Goal: Task Accomplishment & Management: Complete application form

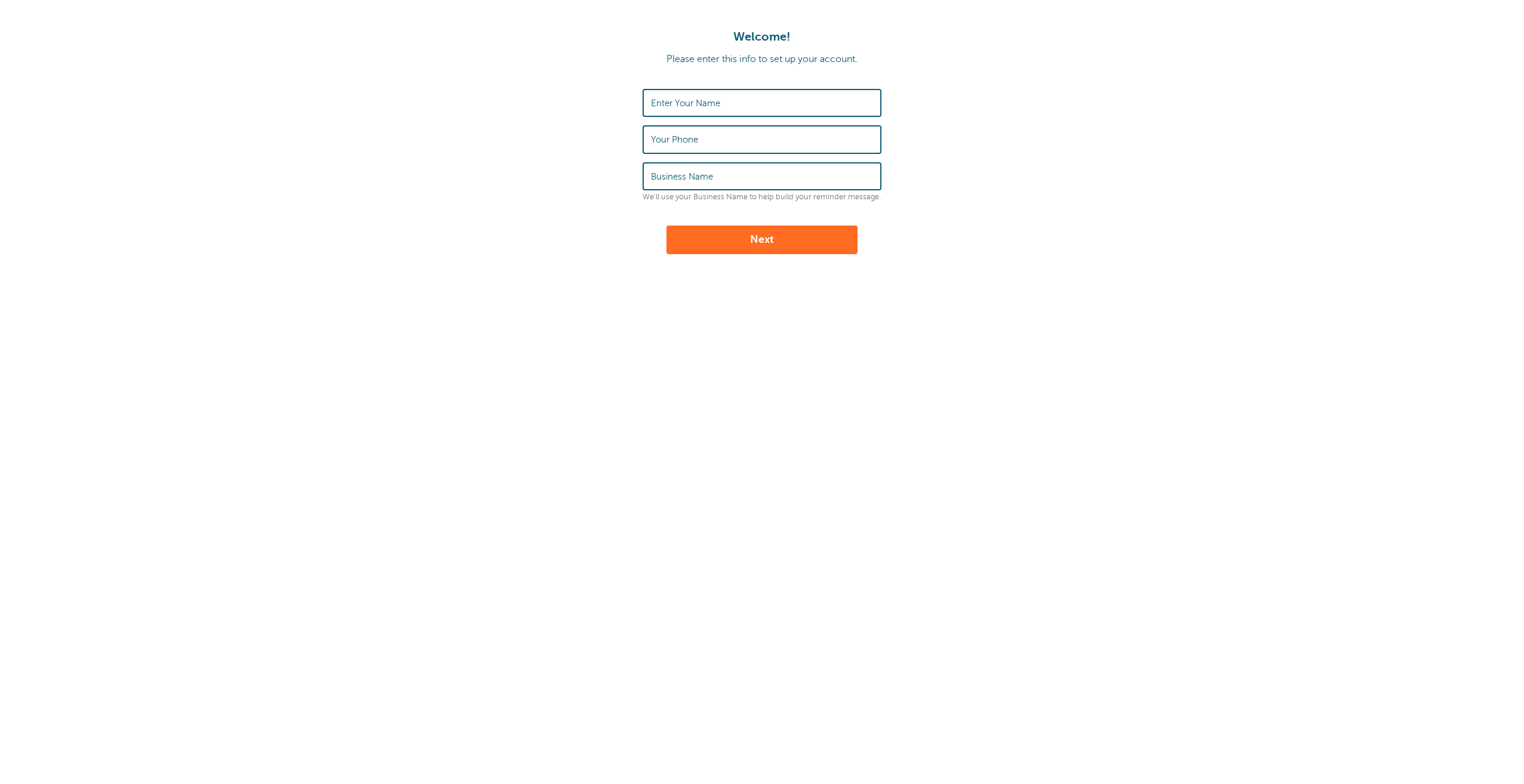
click at [675, 107] on label "Enter Your Name" at bounding box center [686, 103] width 69 height 11
click at [675, 107] on input "Enter Your Name" at bounding box center [762, 103] width 222 height 26
type input "Morris Construction Services LLC"
type input "[PHONE_NUMBER]"
click at [806, 107] on input "Morris Construction Services LLC" at bounding box center [762, 103] width 222 height 26
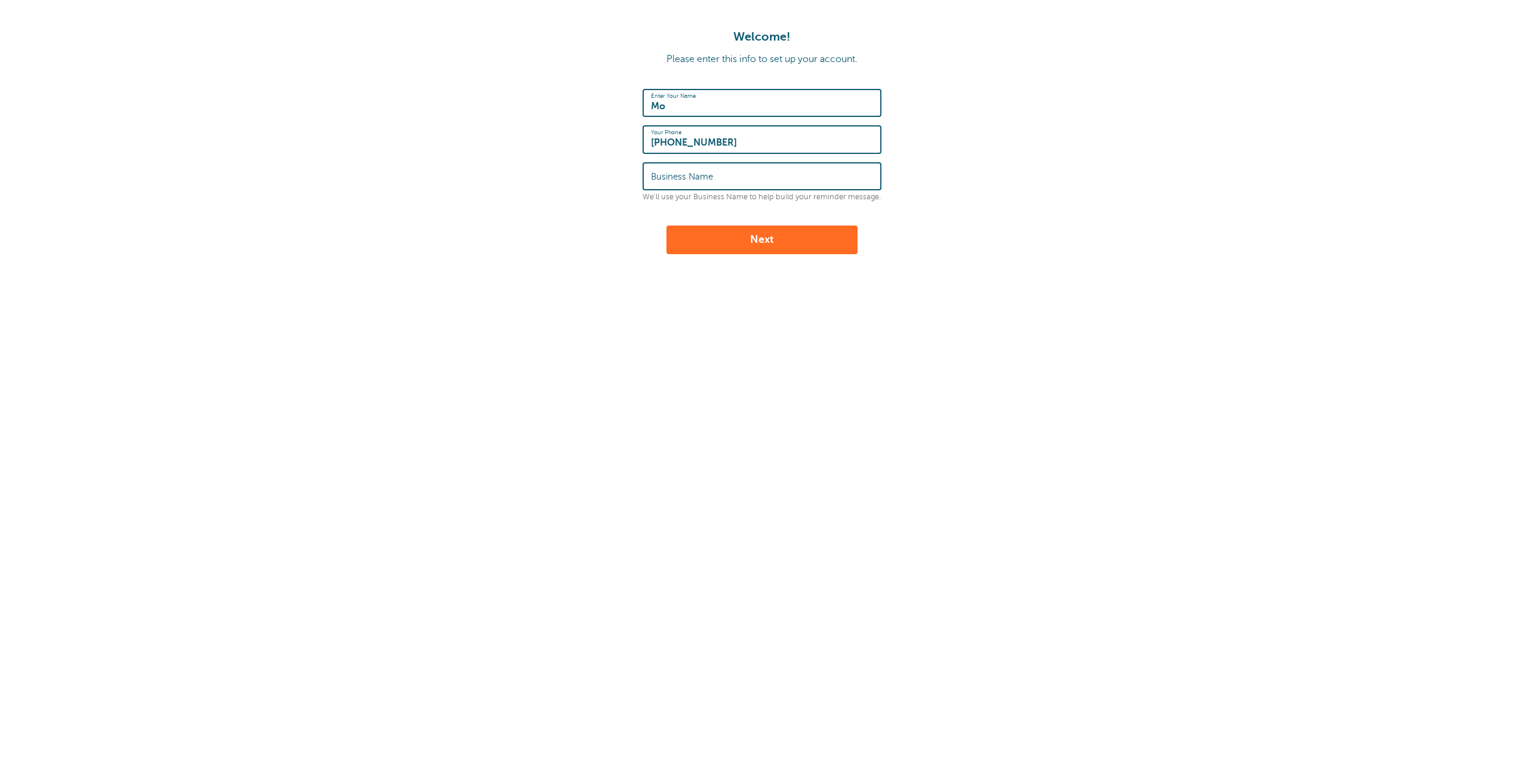
type input "M"
type input "[PERSON_NAME]"
click at [701, 172] on label "Business Name" at bounding box center [682, 177] width 62 height 11
click at [701, 172] on input "Business Name" at bounding box center [762, 177] width 222 height 26
type input "Morris Construction Services LLC"
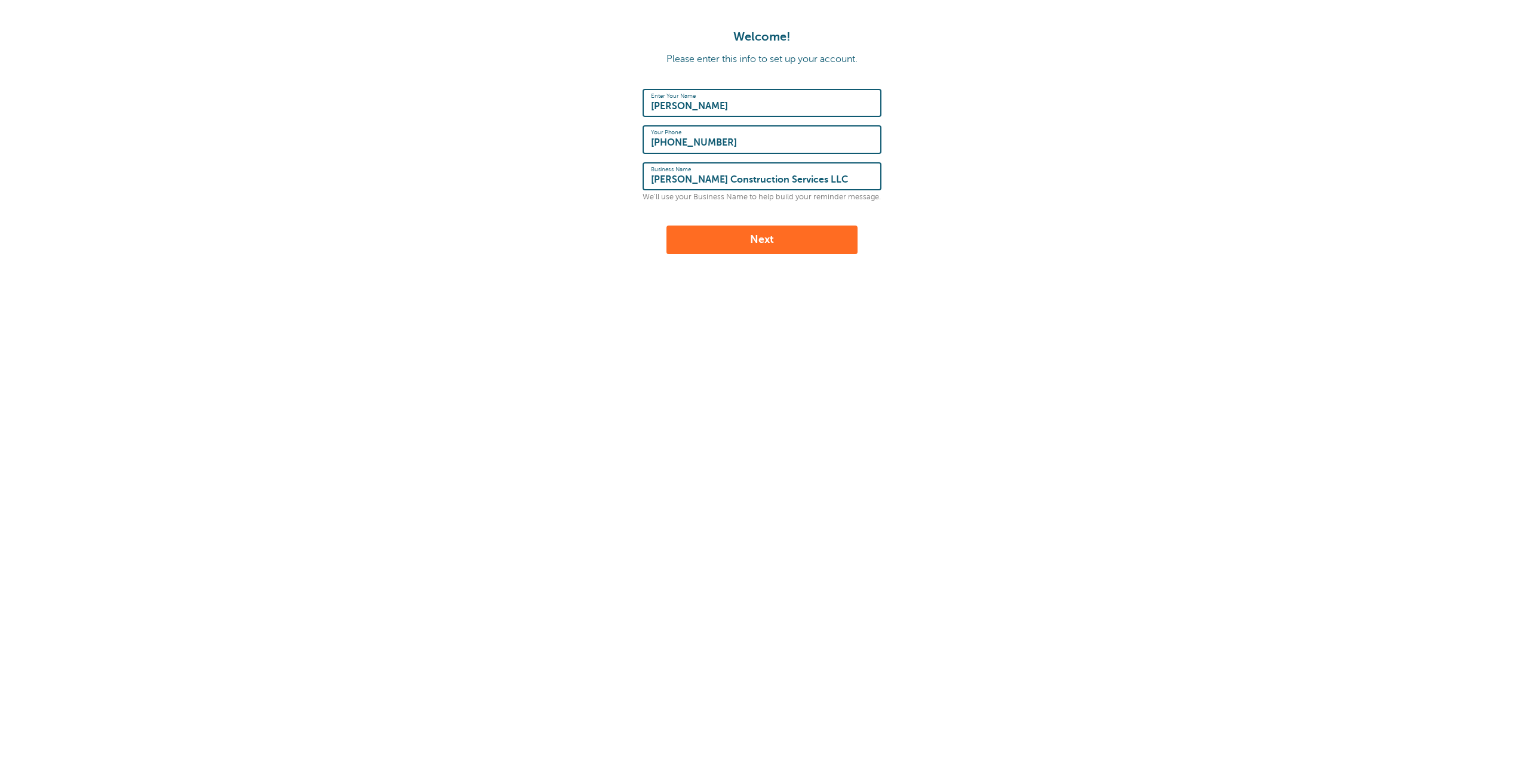
click at [742, 242] on button "Next" at bounding box center [761, 239] width 191 height 29
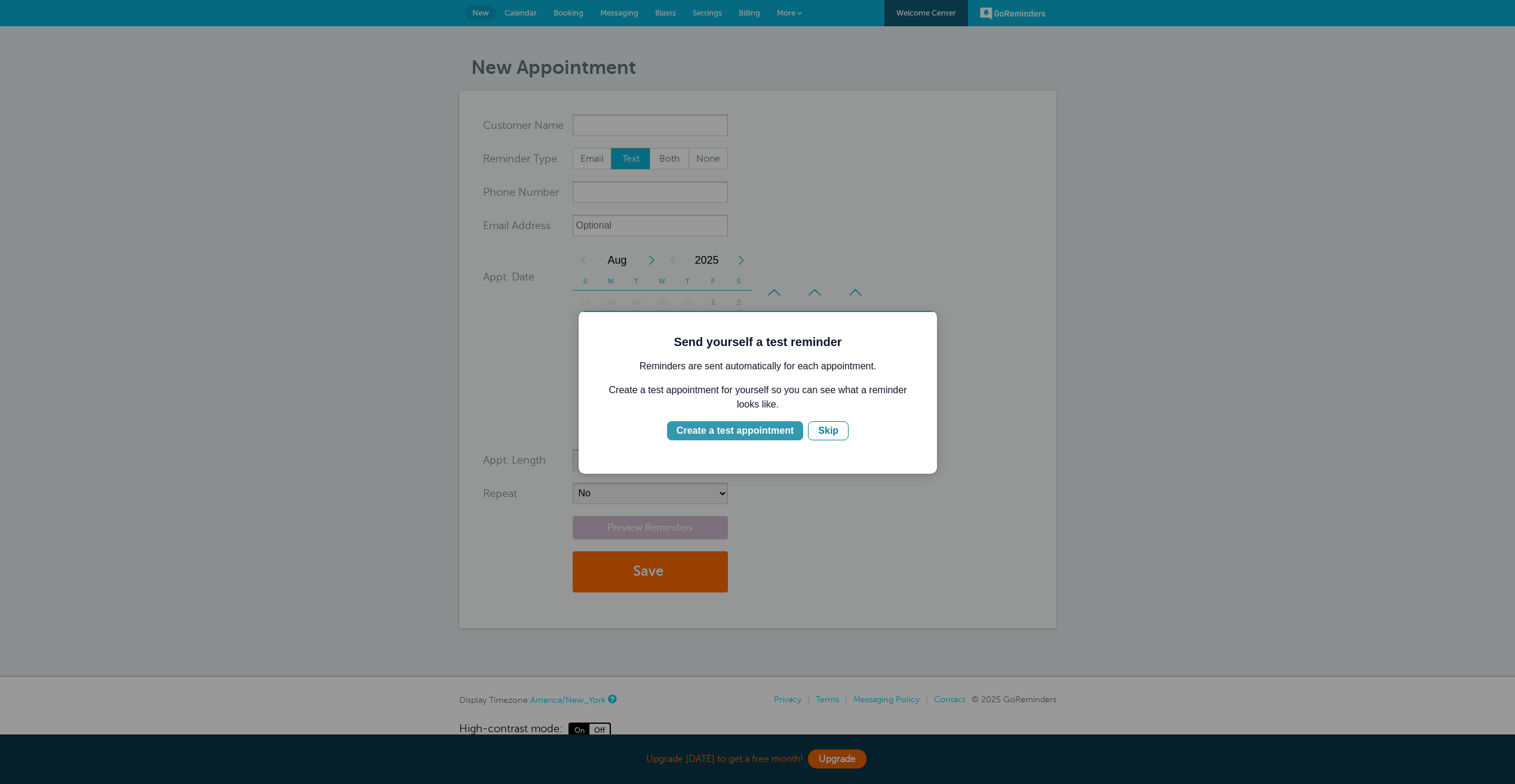
click at [733, 434] on div "Create a test appointment" at bounding box center [735, 430] width 117 height 14
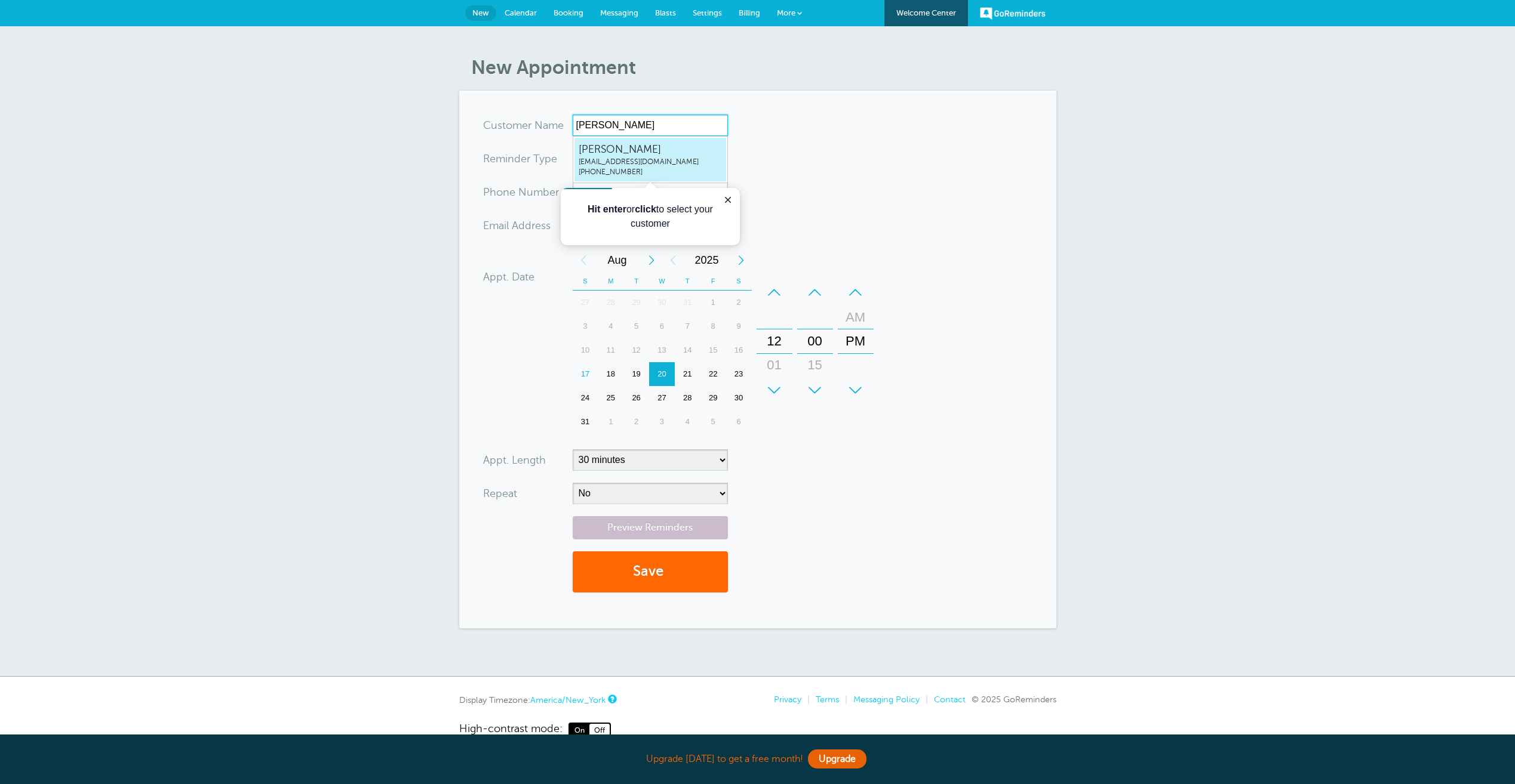
click at [650, 149] on span "[PERSON_NAME]" at bounding box center [650, 150] width 143 height 15
type input "JeffreyMorrisbrian@morrisconstructionservices.com7047875201"
type input "[PERSON_NAME]"
type input "704-787-5201"
type input "brian@morrisconstructionservices.com"
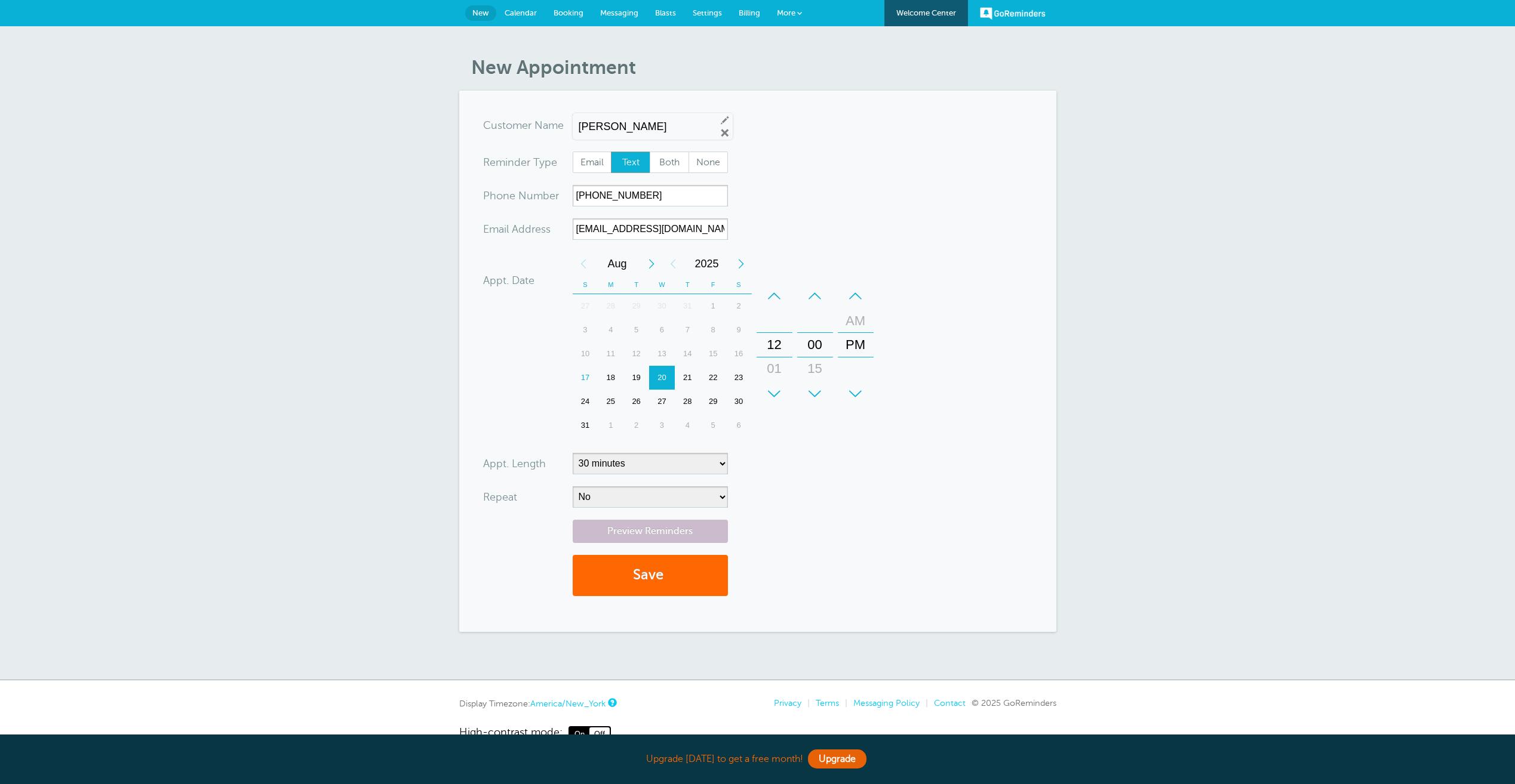
scroll to position [29, 0]
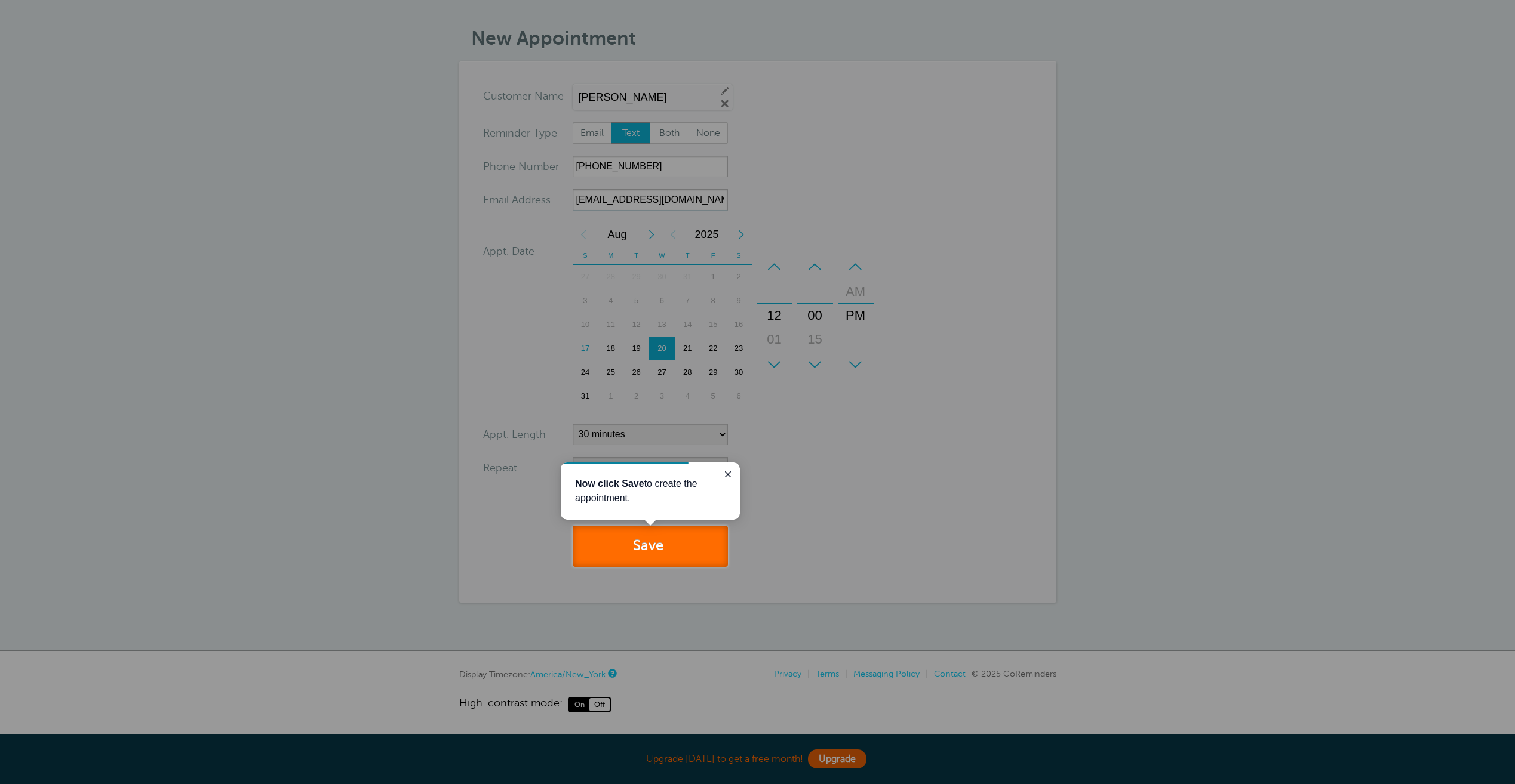
click at [690, 552] on button "Save" at bounding box center [650, 547] width 156 height 41
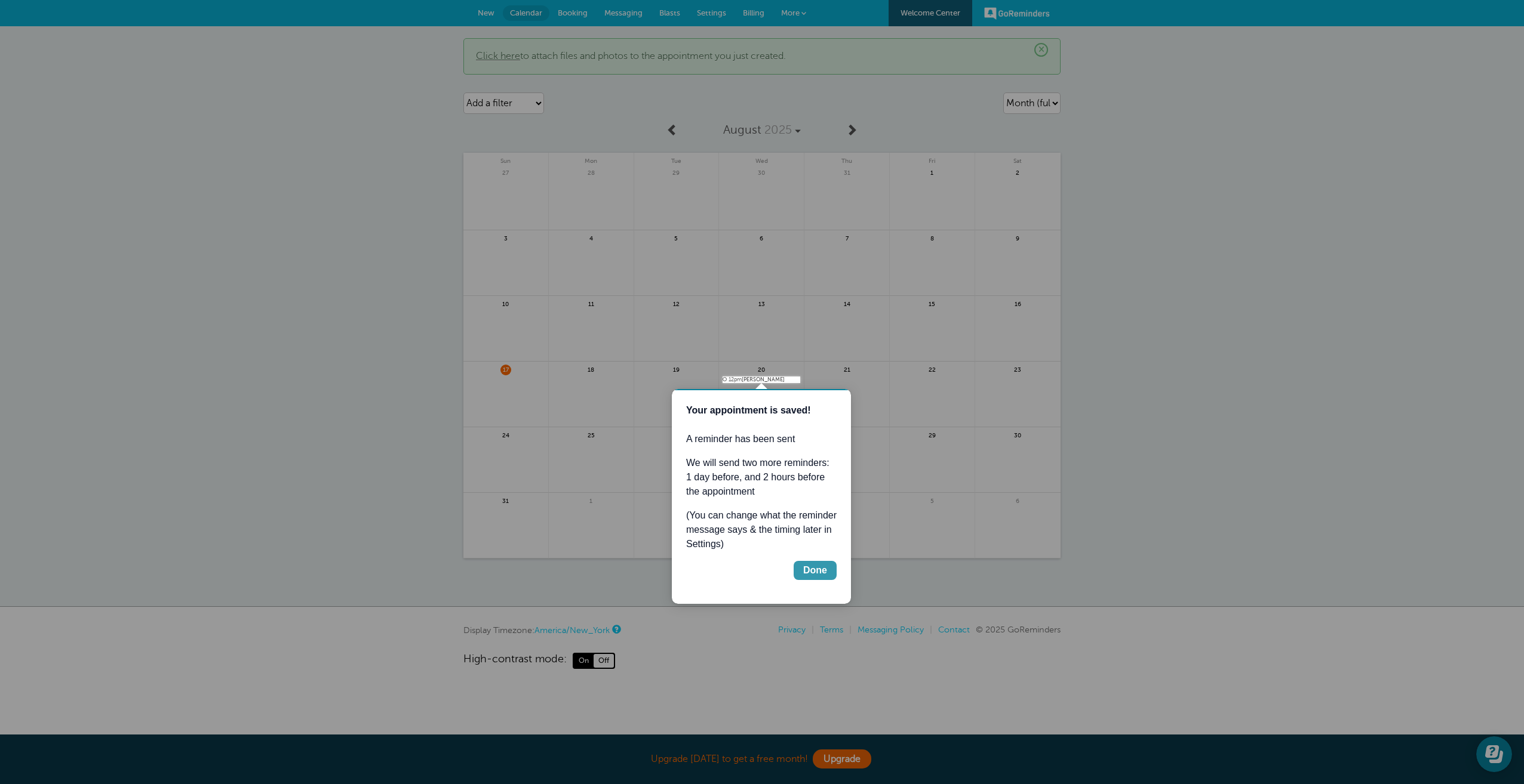
click at [810, 568] on div "Done" at bounding box center [815, 570] width 24 height 14
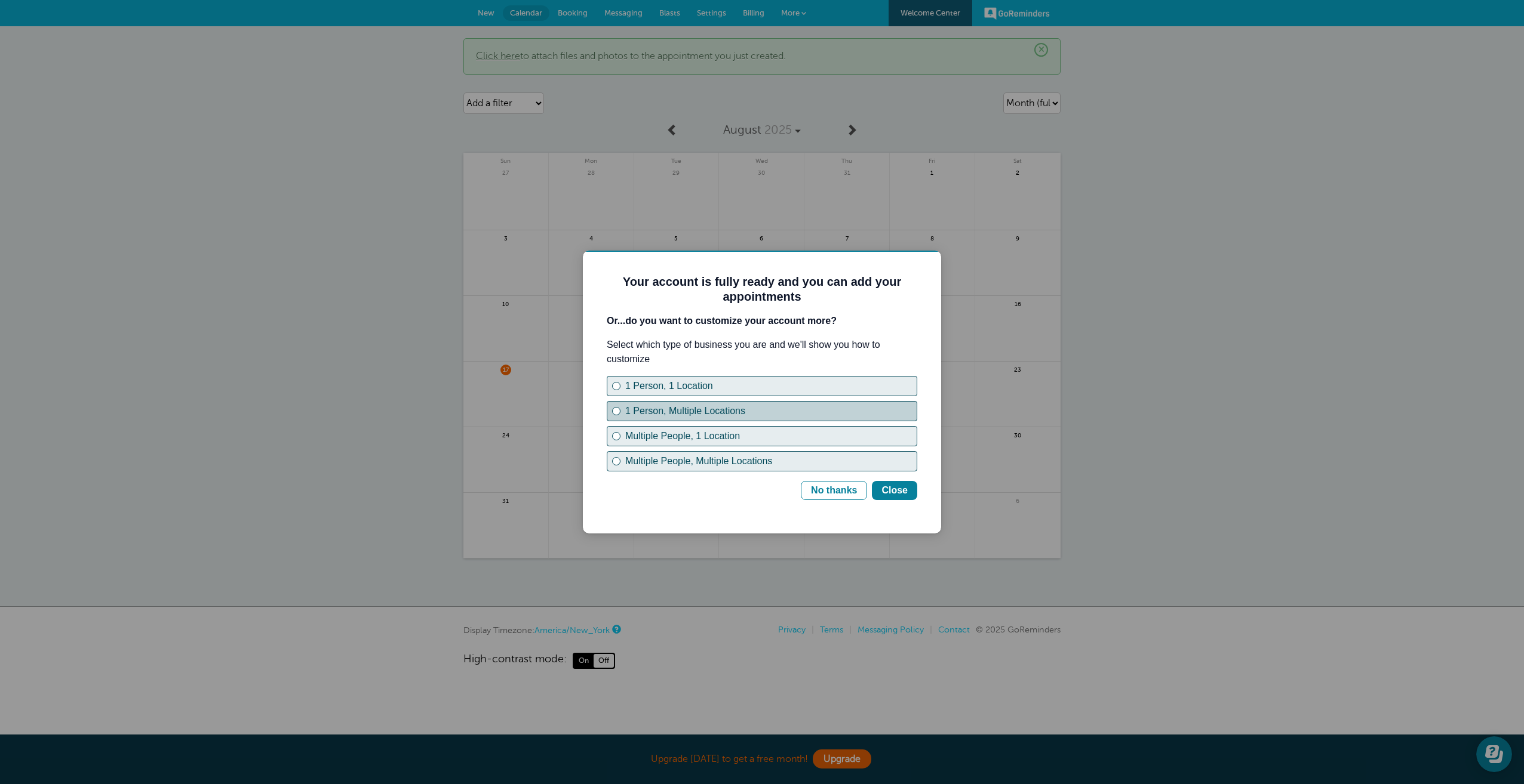
click at [642, 418] on button "1 Person, Multiple Locations" at bounding box center [761, 412] width 310 height 20
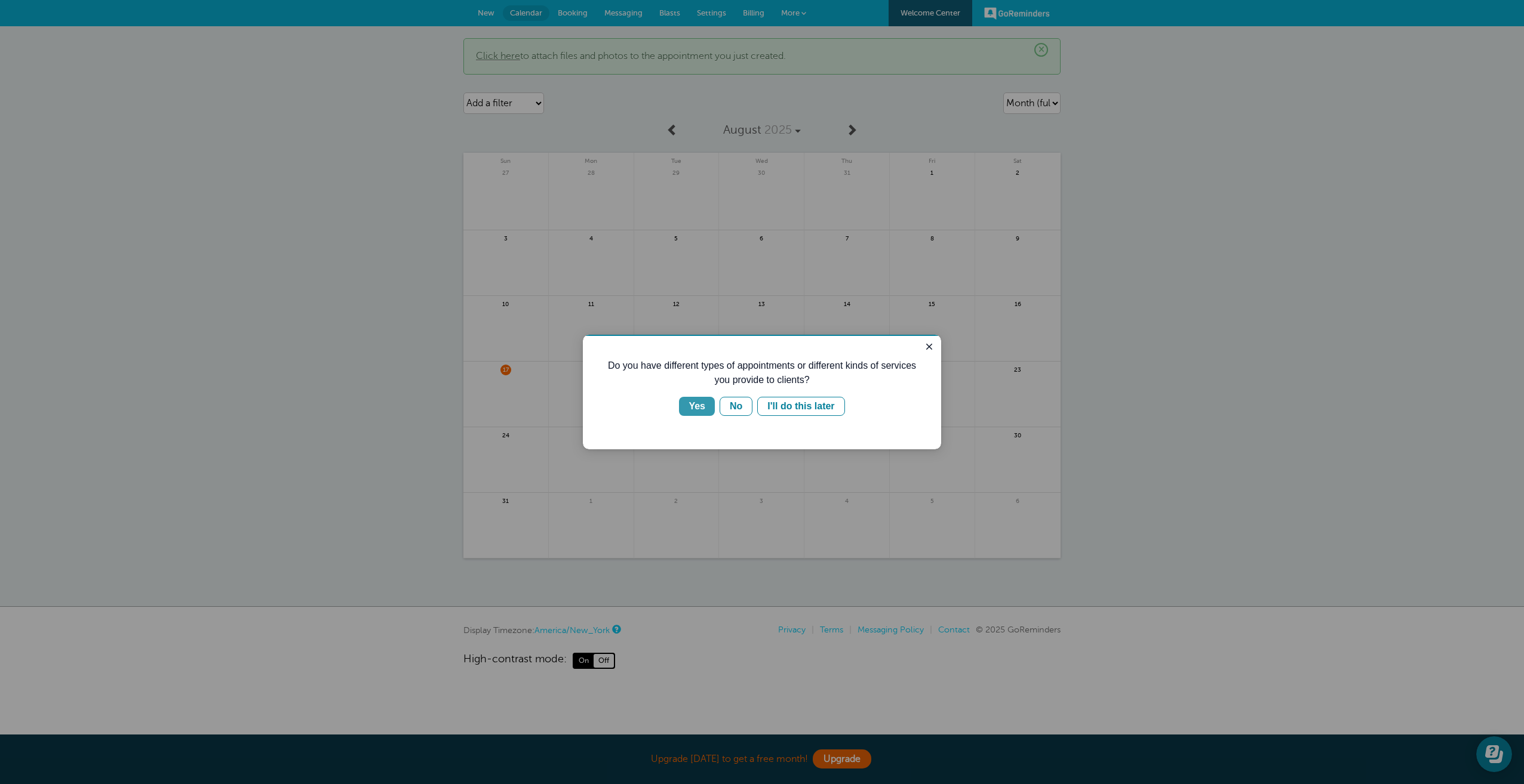
click at [689, 401] on button "Yes" at bounding box center [697, 406] width 35 height 20
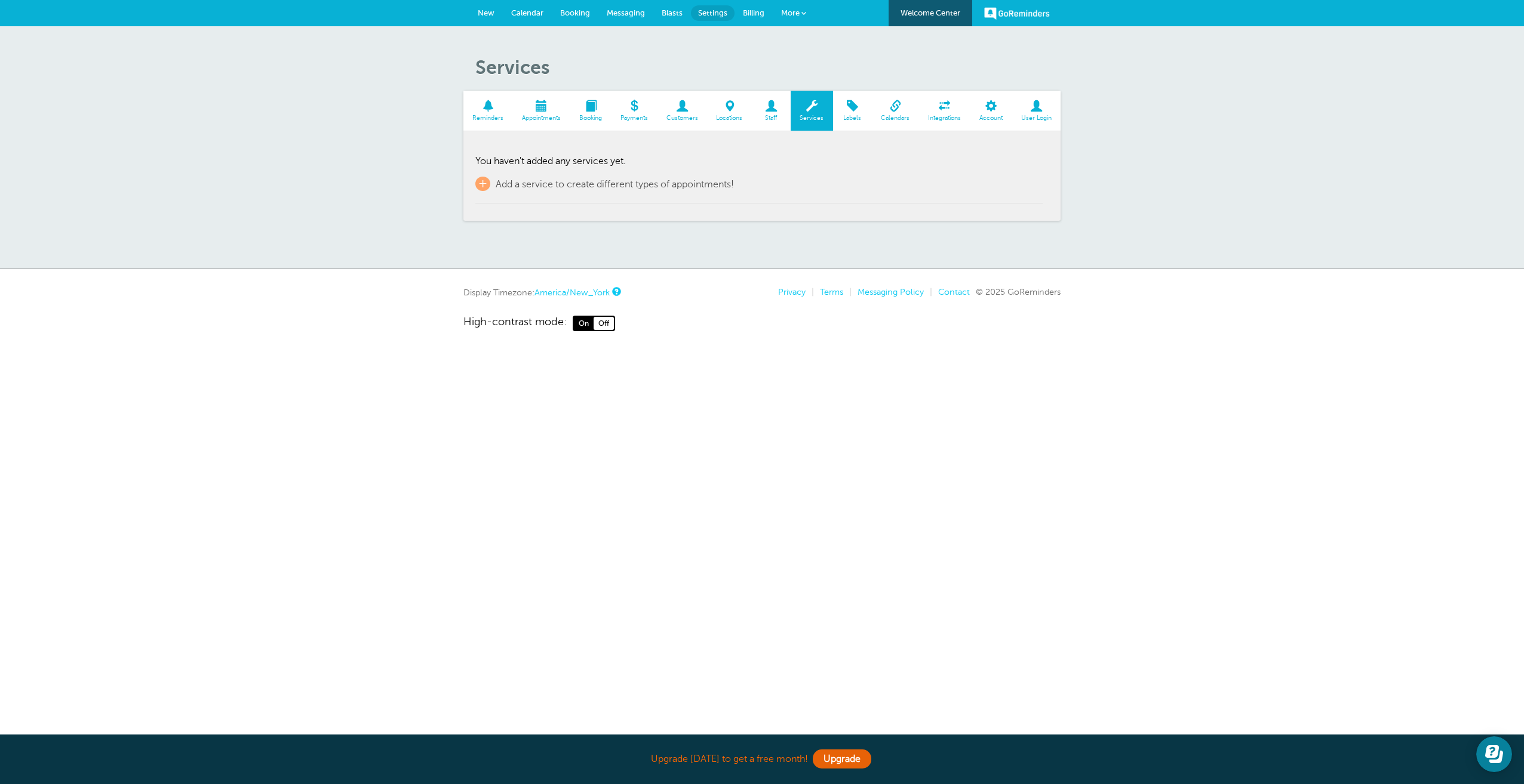
click at [547, 101] on span at bounding box center [542, 106] width 58 height 11
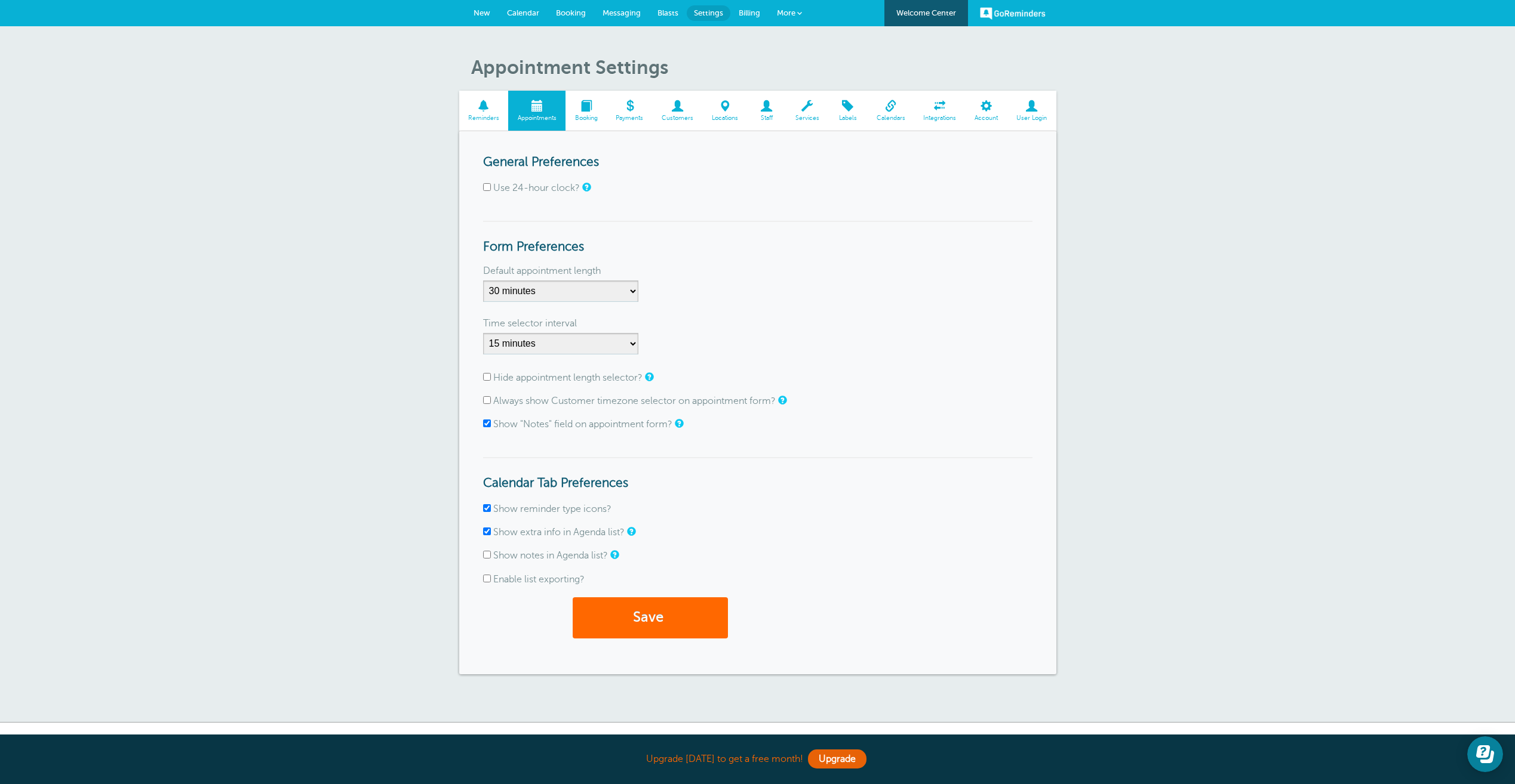
click at [946, 113] on link "Integrations" at bounding box center [940, 110] width 51 height 40
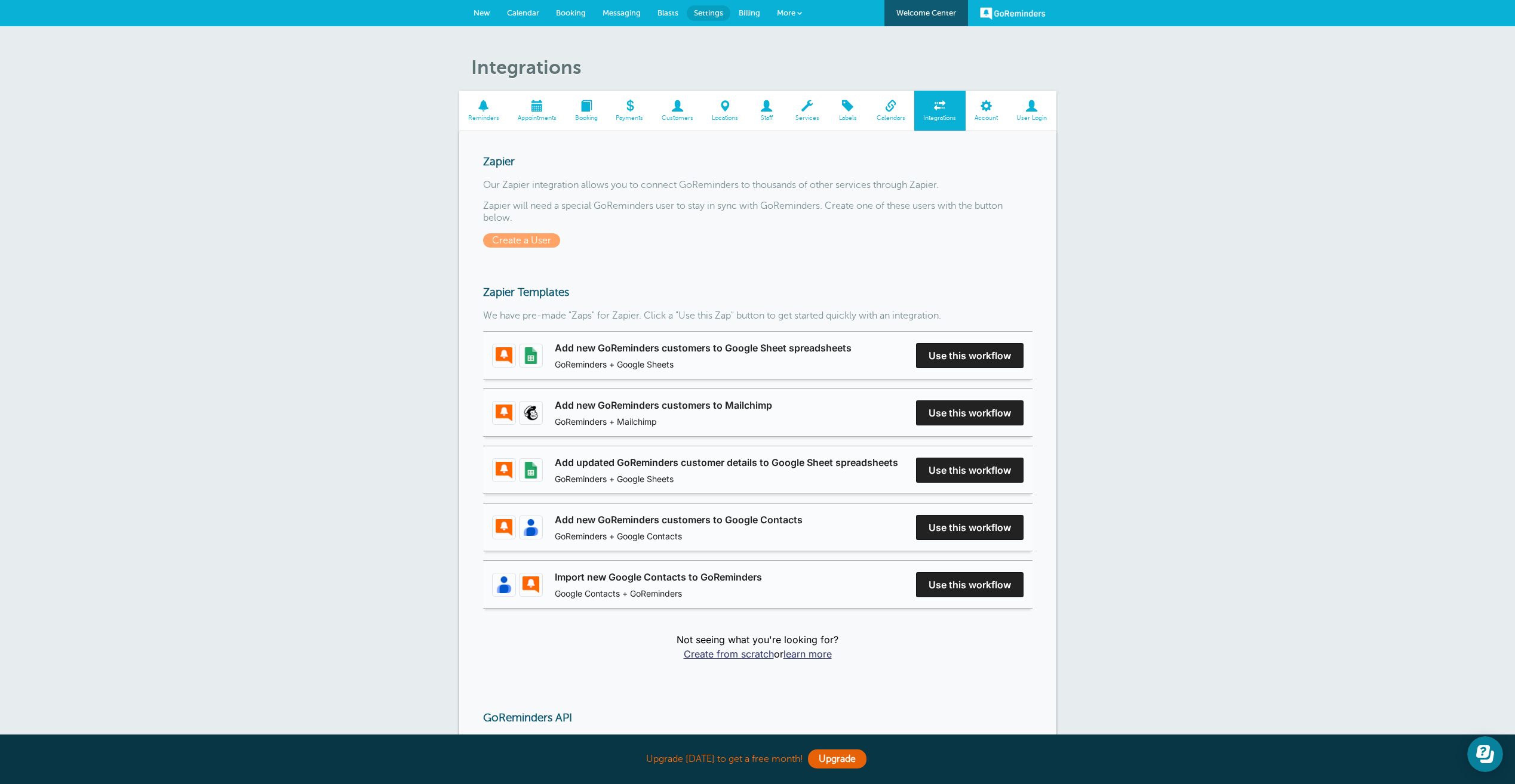
click at [532, 12] on span "Calendar" at bounding box center [522, 13] width 33 height 9
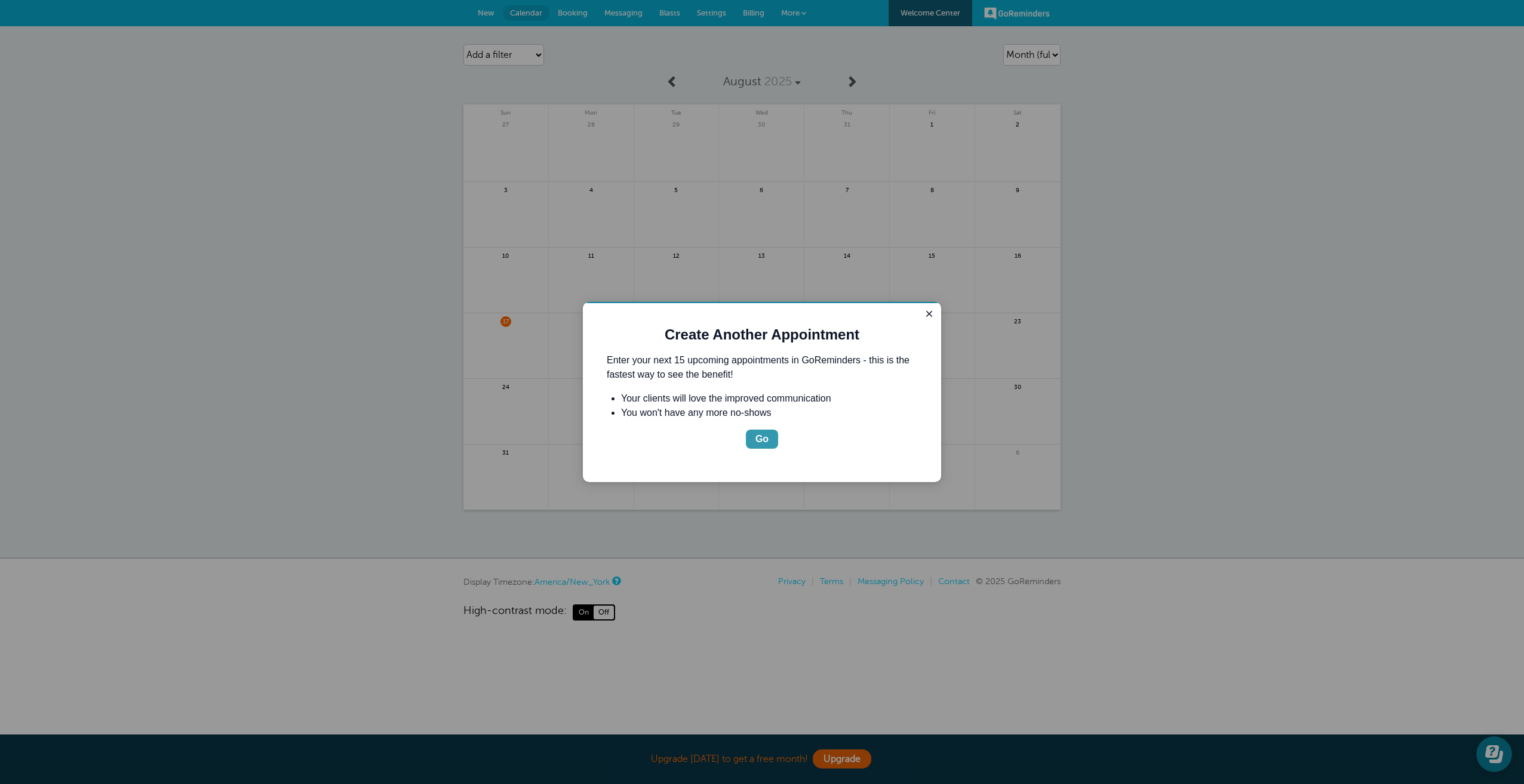
click at [761, 443] on div "Go" at bounding box center [762, 439] width 13 height 14
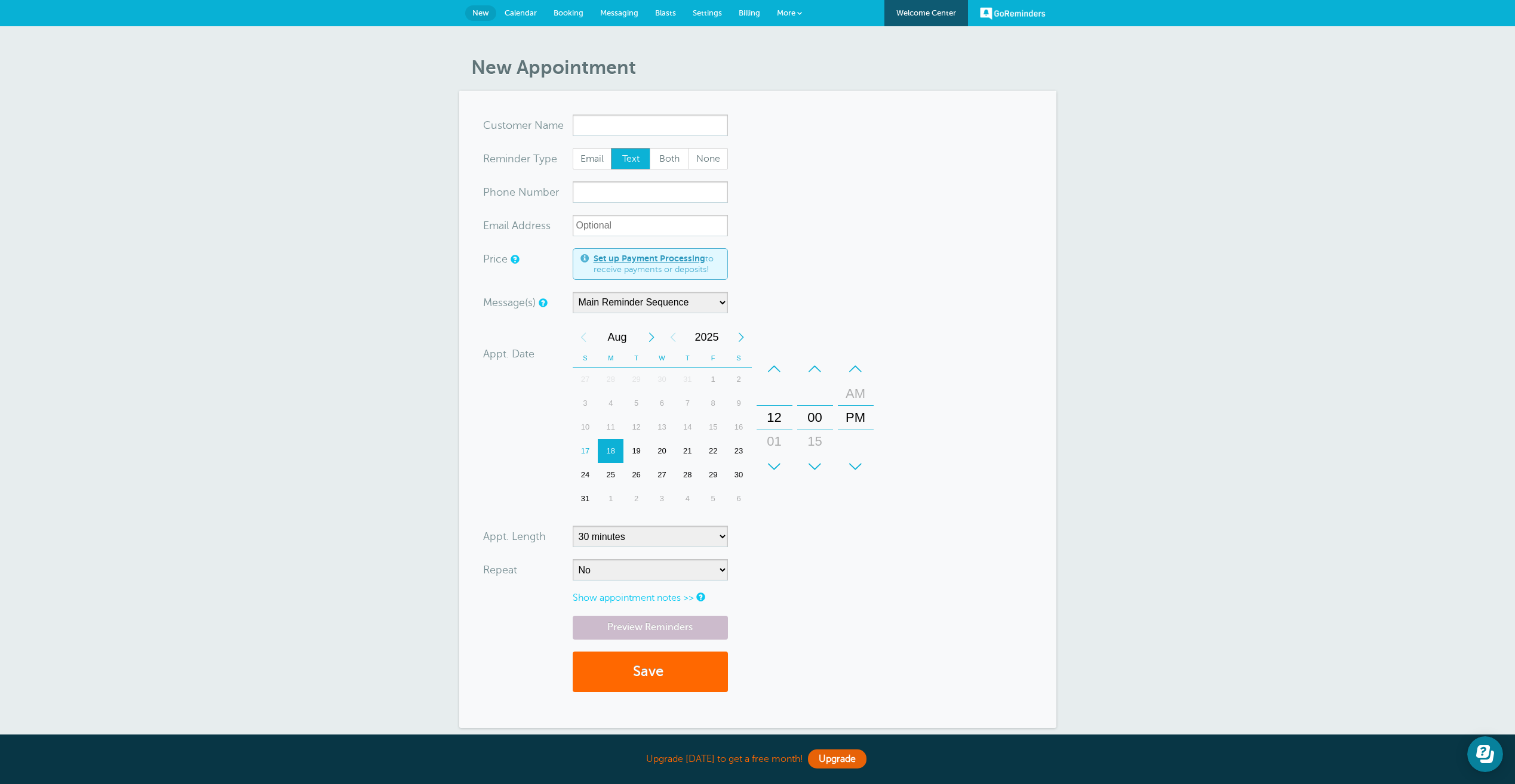
click at [788, 11] on span "More" at bounding box center [786, 13] width 19 height 9
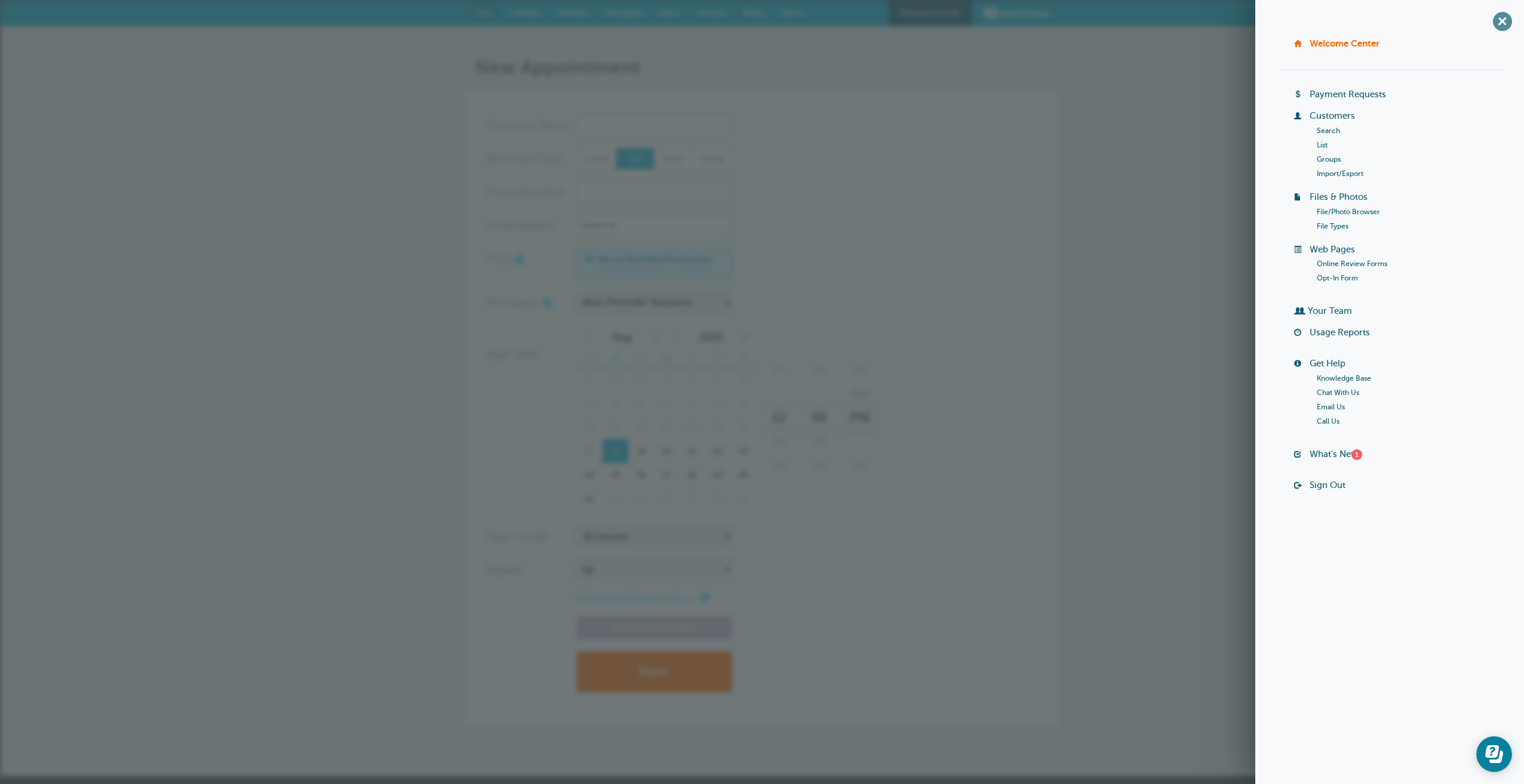
click at [1502, 25] on span "+" at bounding box center [1502, 20] width 27 height 27
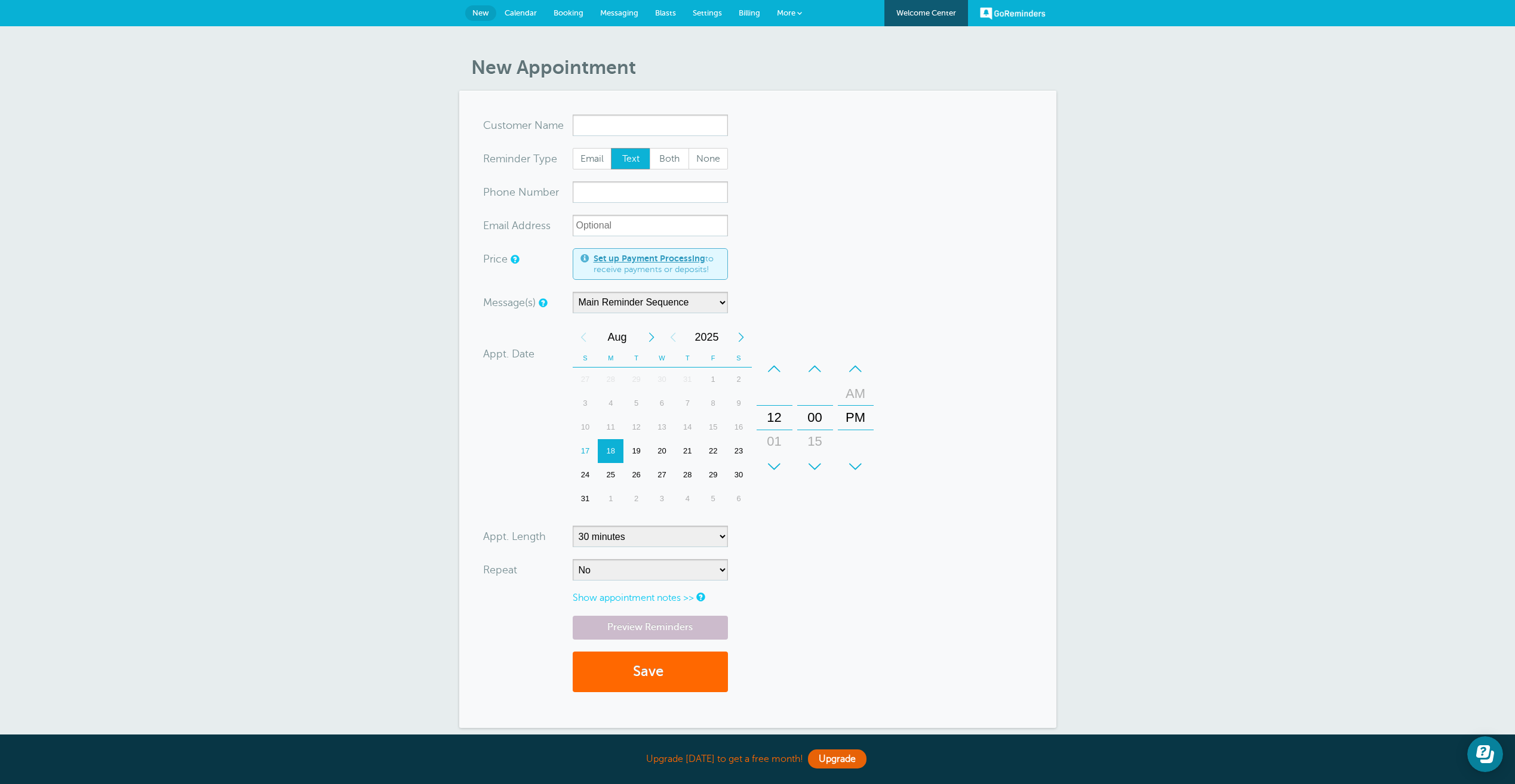
click at [1005, 18] on link "GoReminders" at bounding box center [1012, 13] width 66 height 26
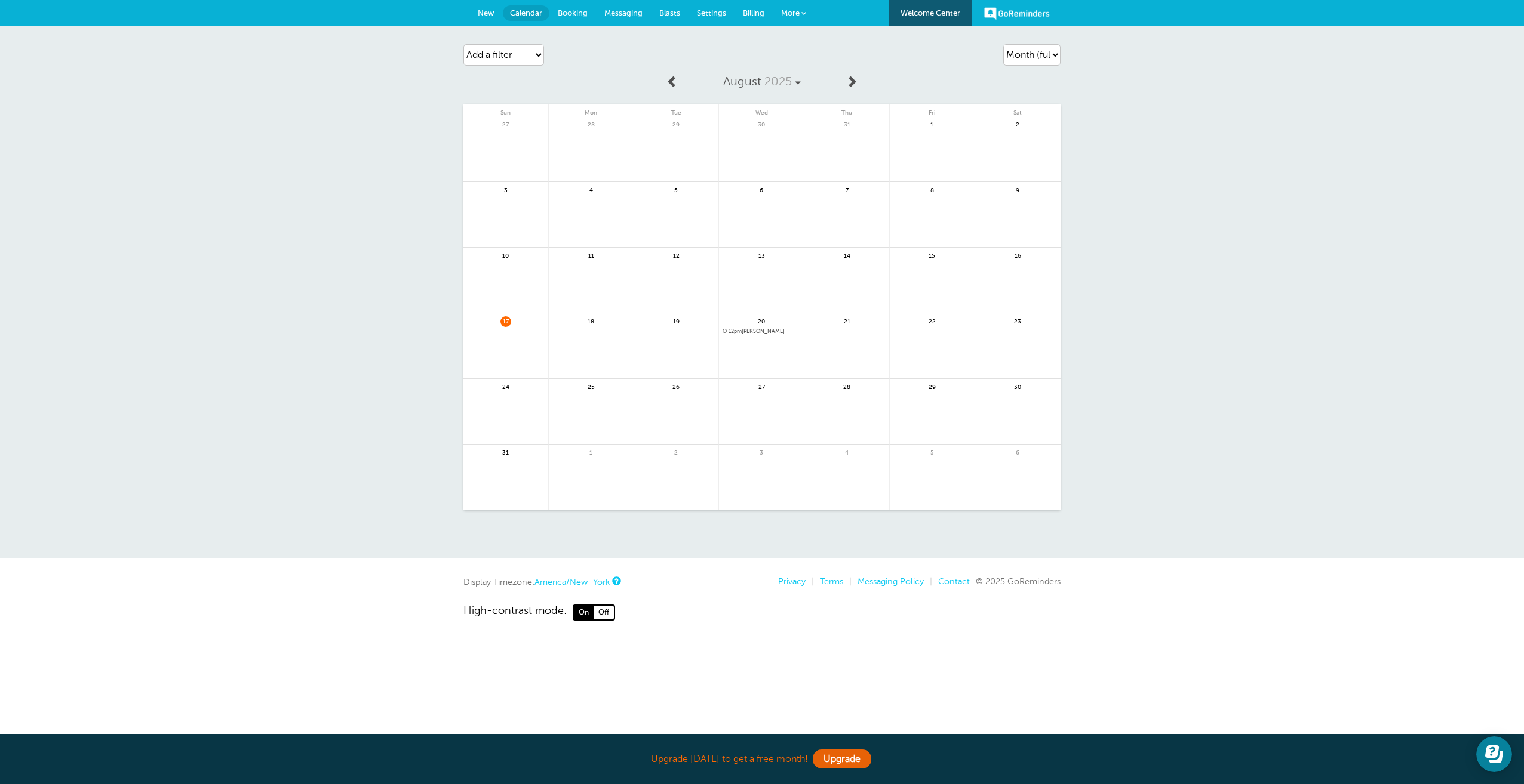
click at [790, 14] on span "More" at bounding box center [791, 13] width 19 height 9
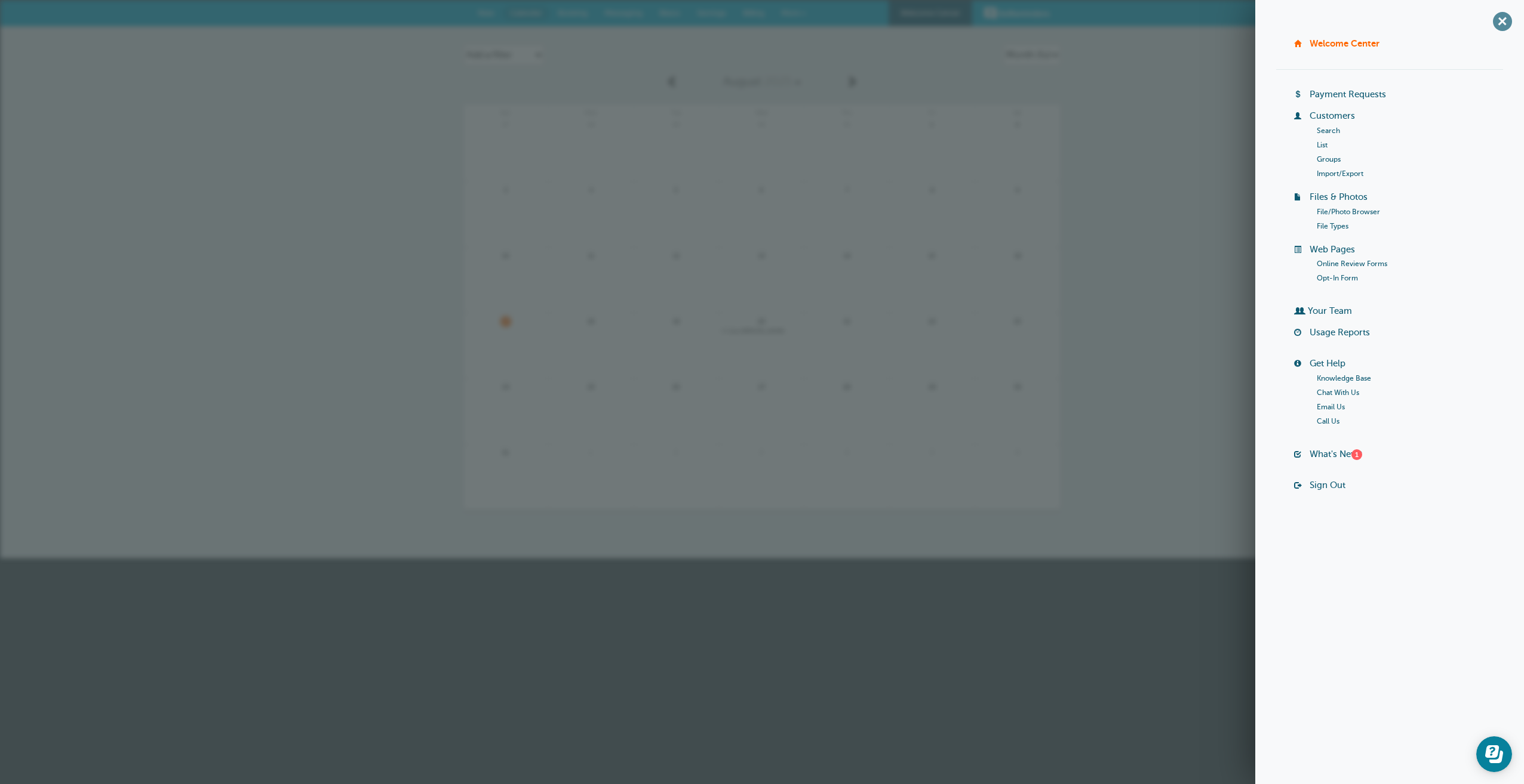
click at [1504, 20] on span "+" at bounding box center [1502, 20] width 27 height 27
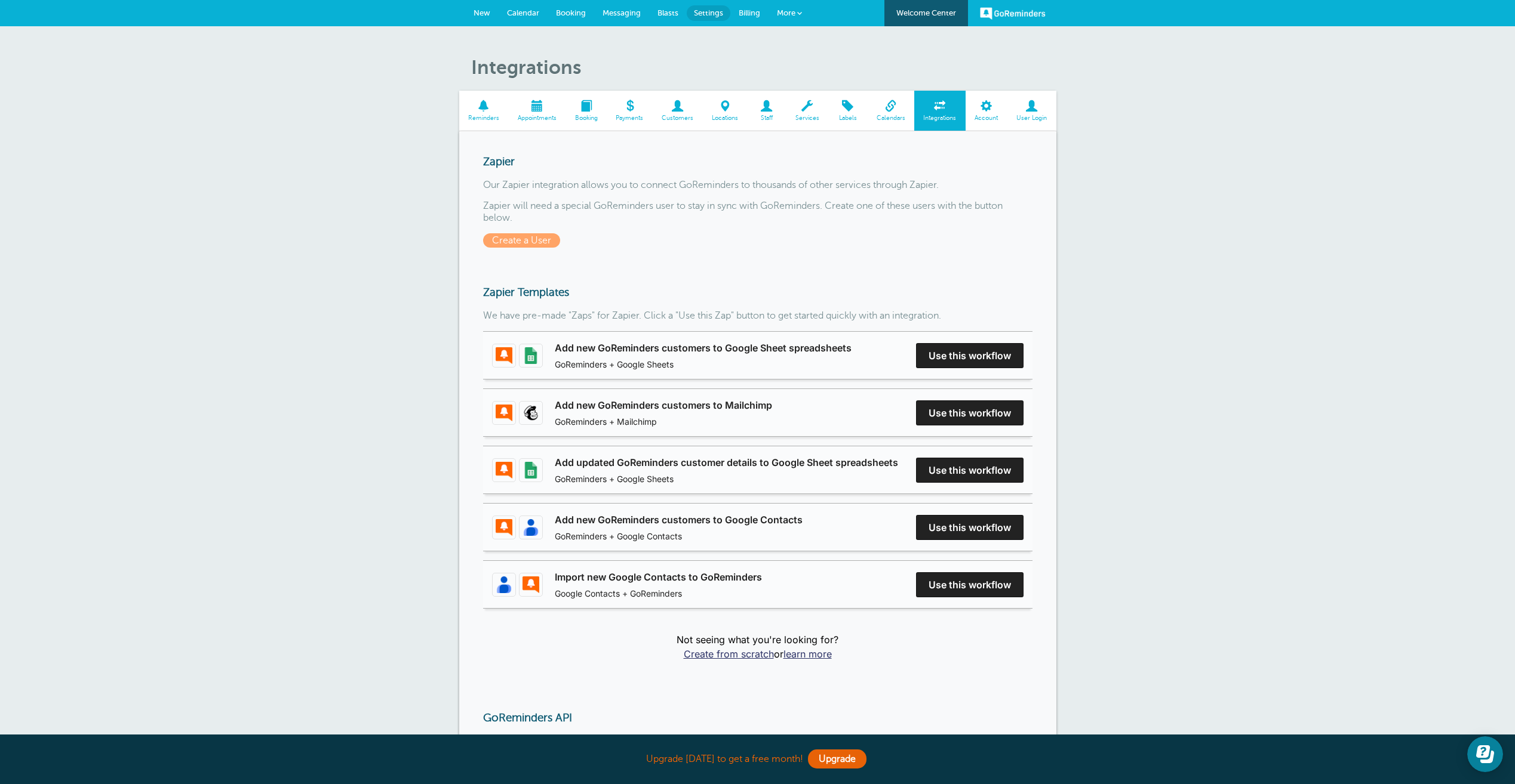
click at [791, 12] on span "More" at bounding box center [786, 13] width 19 height 9
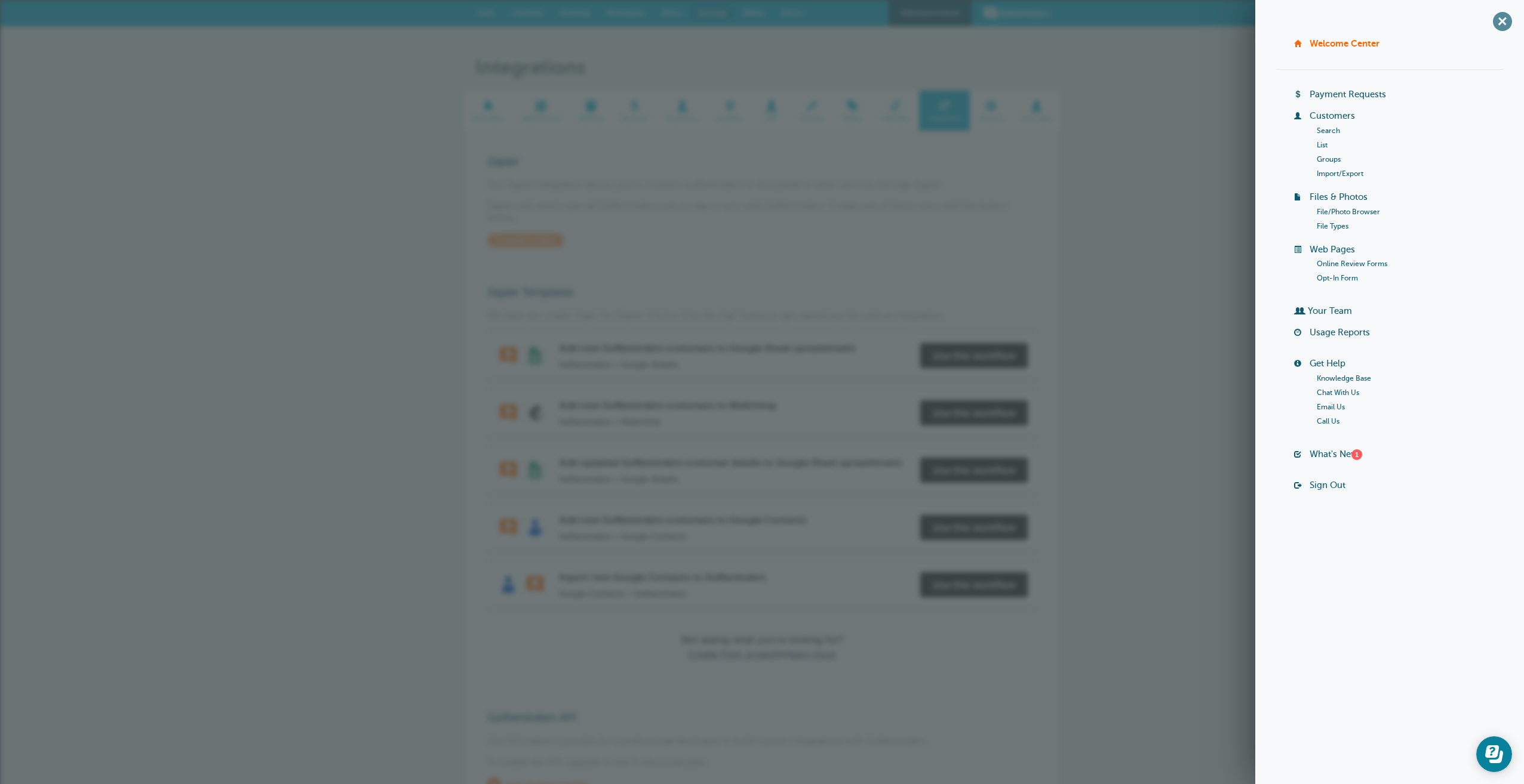
click at [1505, 21] on span "+" at bounding box center [1502, 20] width 27 height 27
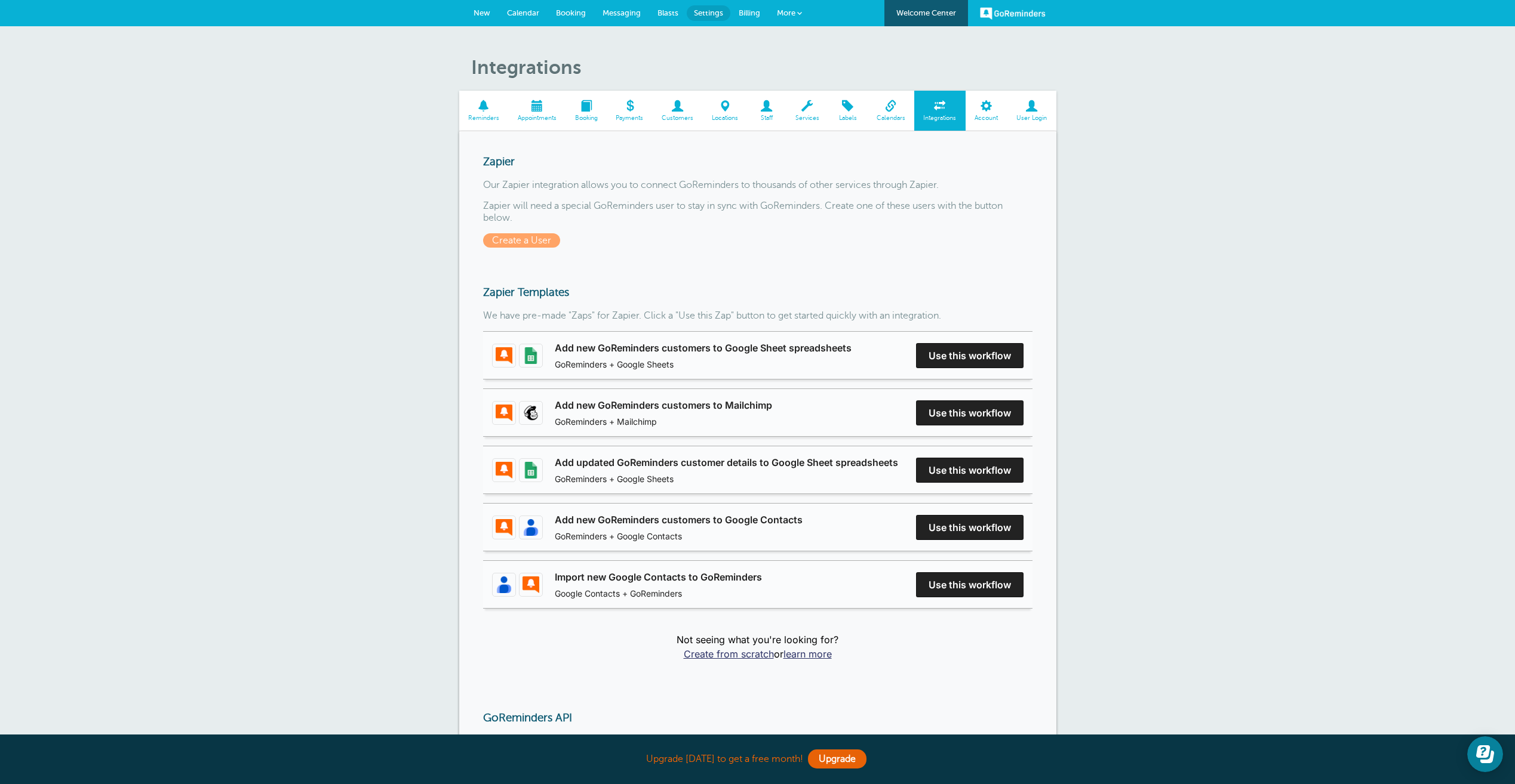
click at [991, 122] on span "Account" at bounding box center [986, 118] width 30 height 7
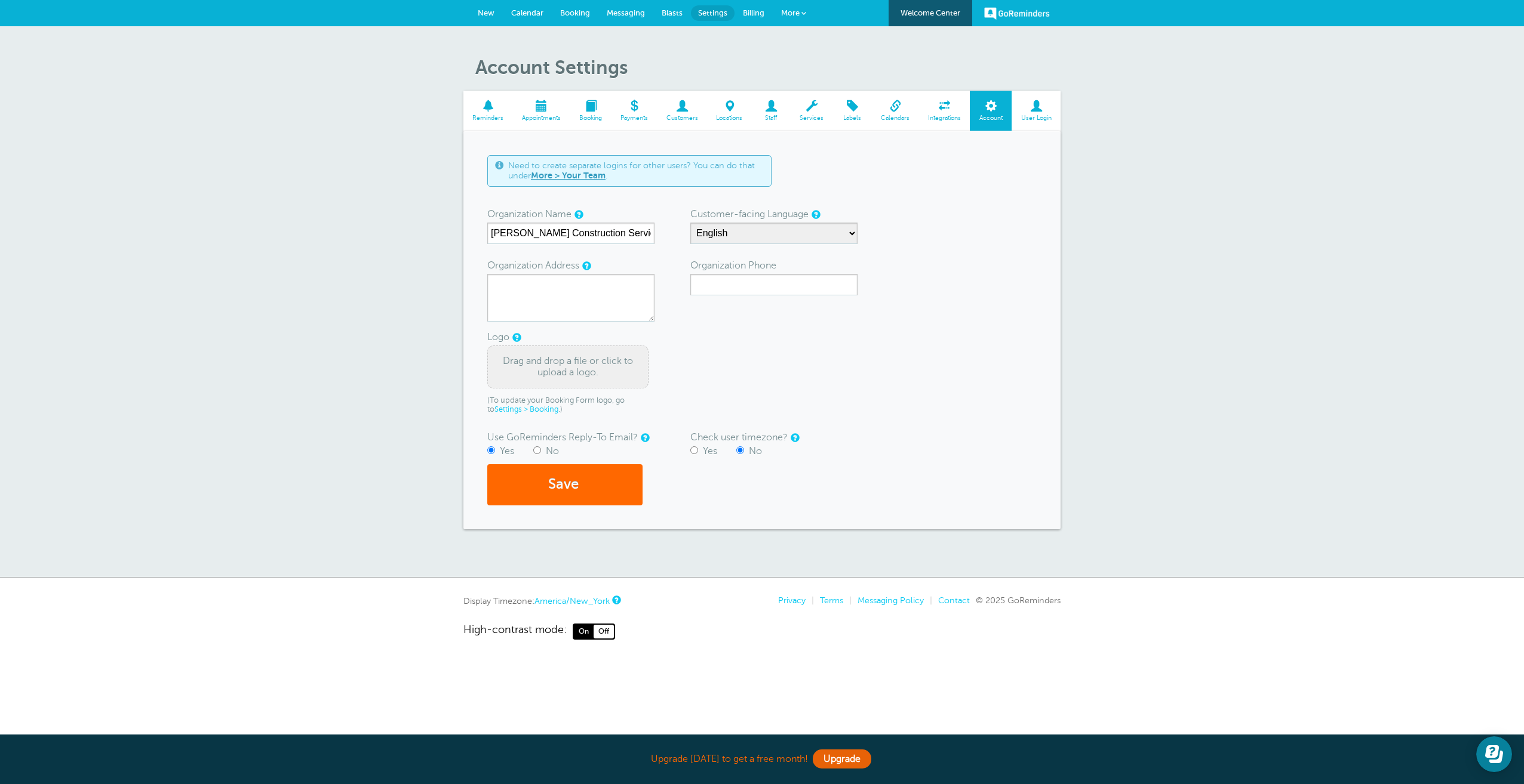
click at [900, 105] on span at bounding box center [895, 106] width 48 height 11
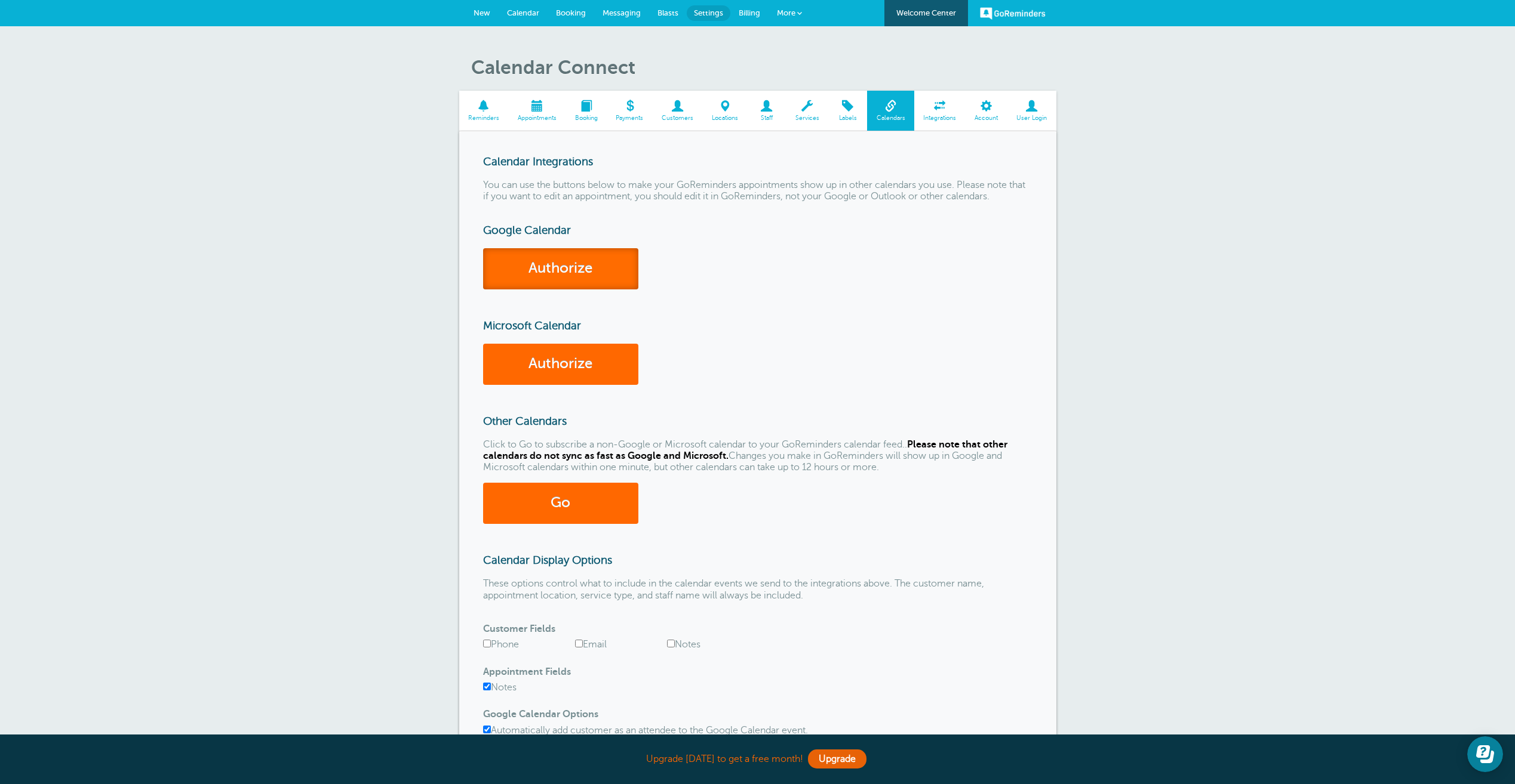
click at [590, 269] on link "Authorize" at bounding box center [561, 269] width 156 height 41
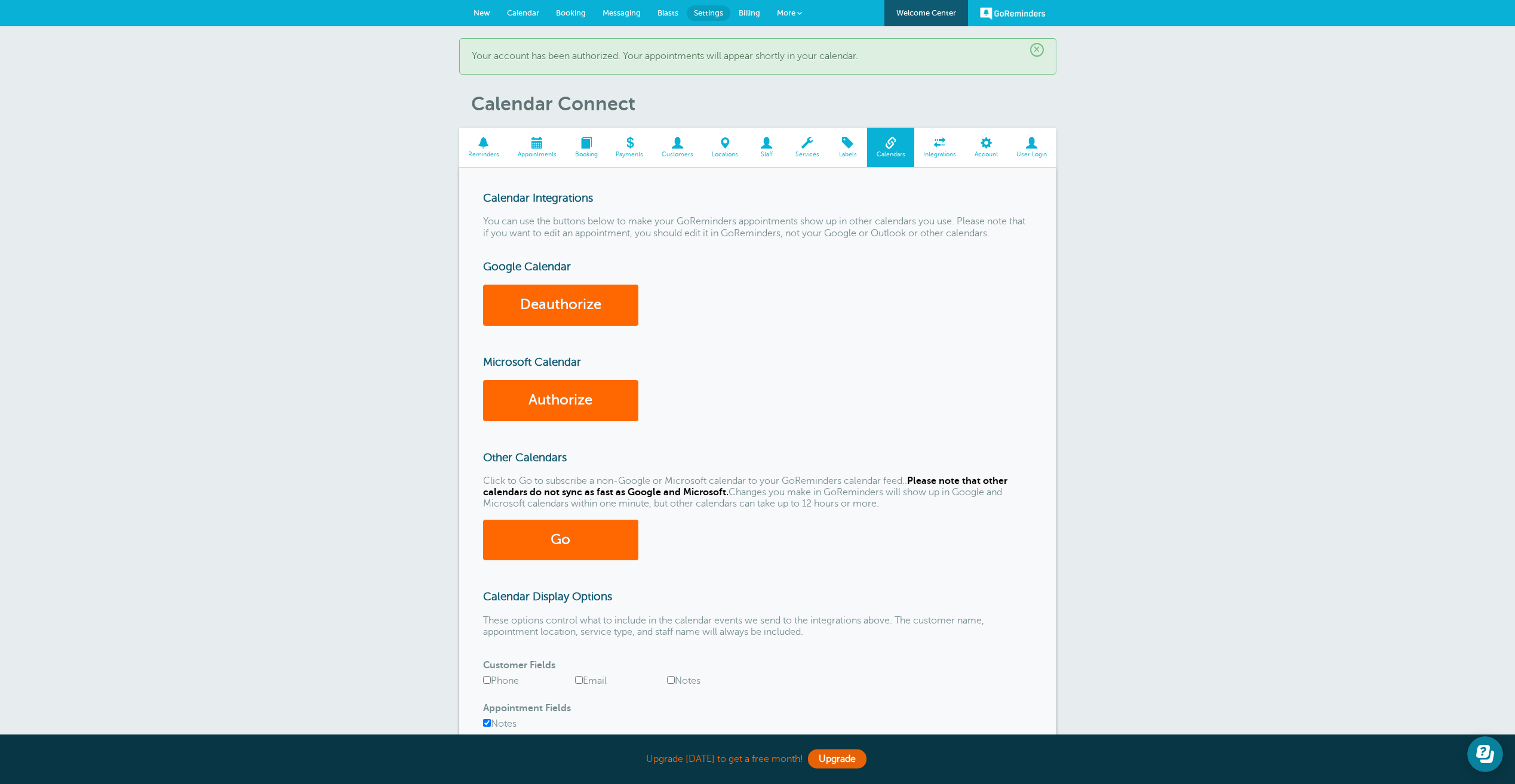
click at [543, 147] on span at bounding box center [537, 142] width 58 height 11
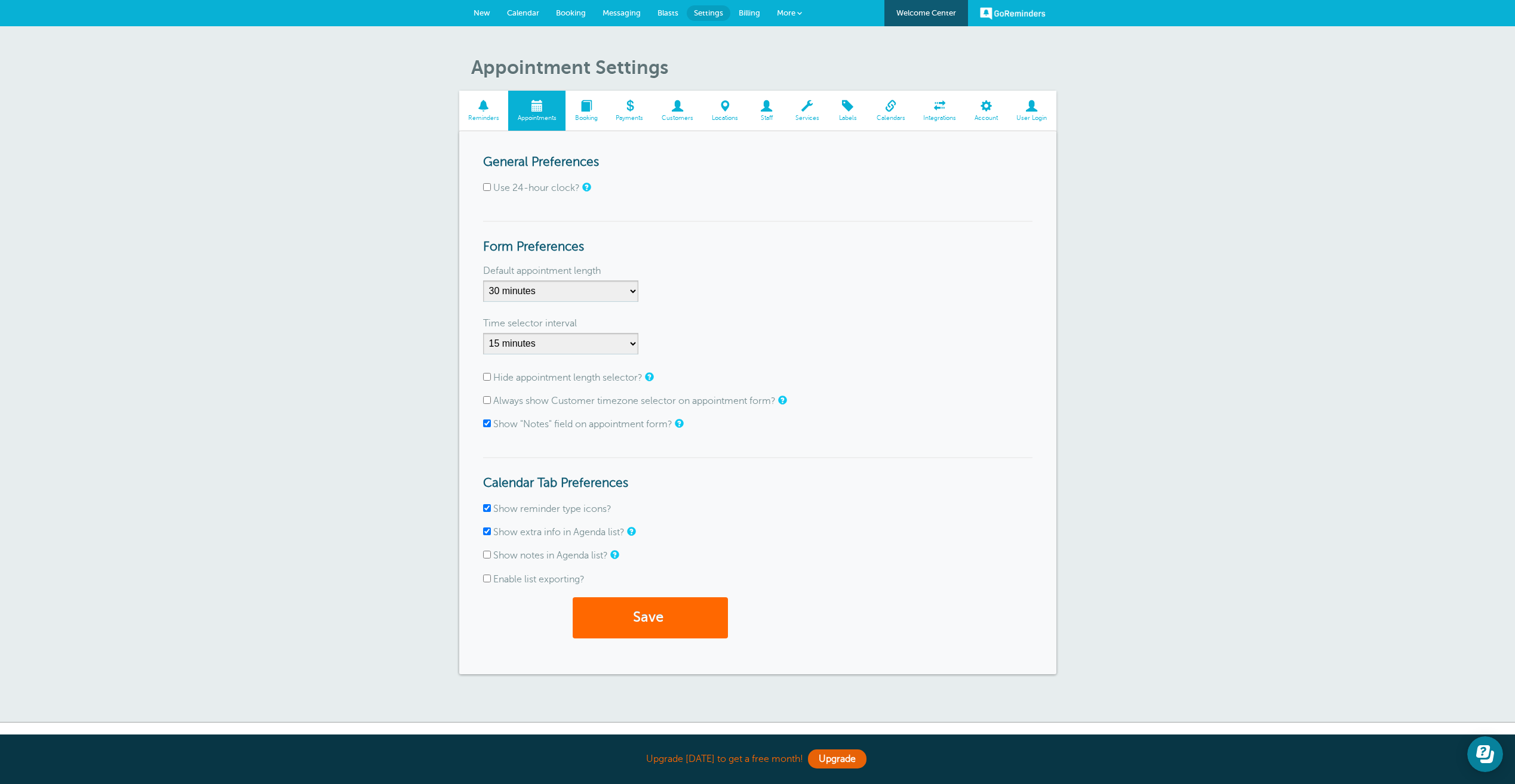
click at [532, 11] on span "Calendar" at bounding box center [522, 13] width 33 height 9
